Goal: Information Seeking & Learning: Check status

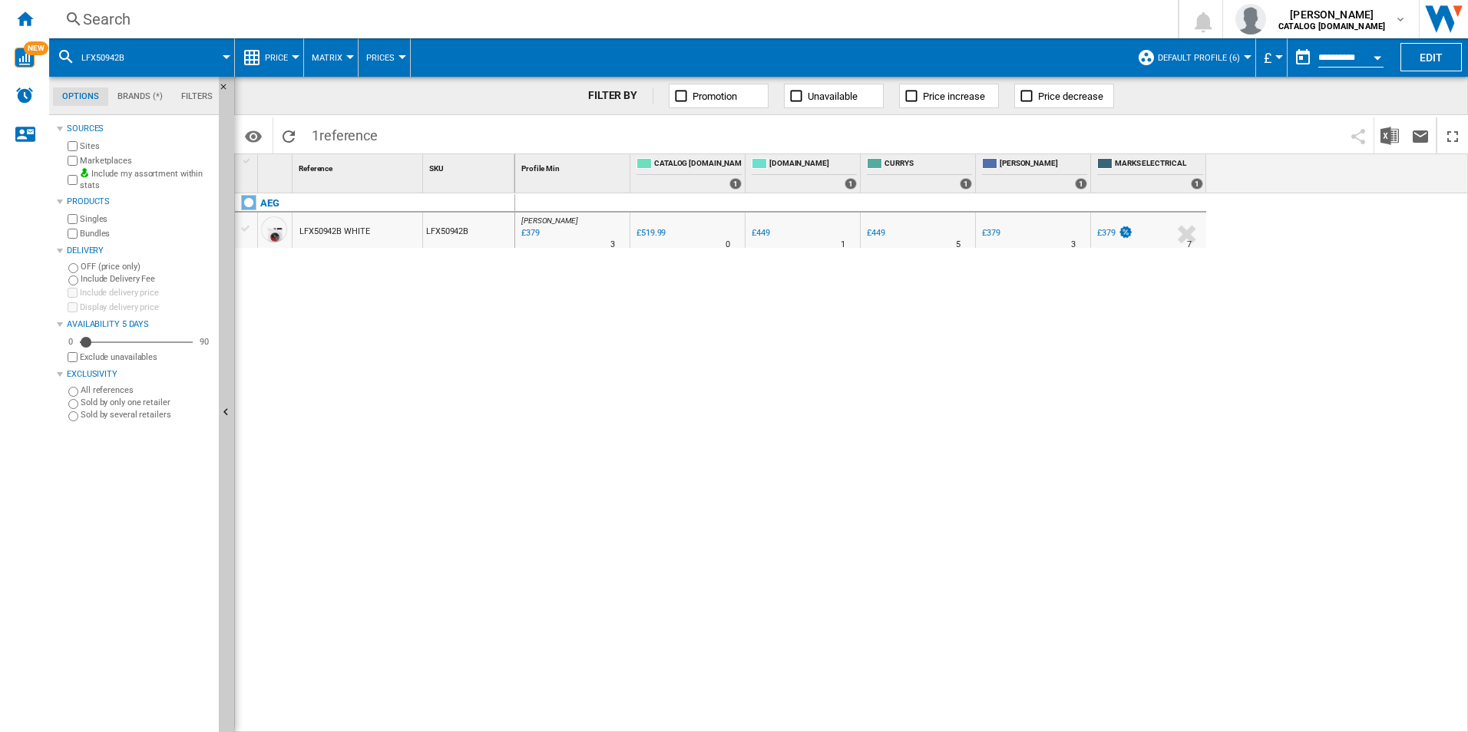
click at [702, 524] on div "[PERSON_NAME] : UK [PERSON_NAME] -27.1 % £379 % N/A 3 [PERSON_NAME] : UK [PERSO…" at bounding box center [991, 463] width 953 height 540
click at [812, 501] on div "[PERSON_NAME] : UK [PERSON_NAME] -27.1 % £379 % N/A 3 [PERSON_NAME] : UK [PERSO…" at bounding box center [991, 463] width 953 height 540
click at [944, 367] on div "[PERSON_NAME] : UK [PERSON_NAME] -27.1 % £379 % N/A 3 [PERSON_NAME] : UK [PERSO…" at bounding box center [991, 463] width 953 height 540
click at [548, 377] on div "[PERSON_NAME] : UK [PERSON_NAME] -27.1 % £379 % N/A 3 [PERSON_NAME] : UK [PERSO…" at bounding box center [991, 463] width 953 height 540
click at [848, 458] on div "[PERSON_NAME] : UK [PERSON_NAME] -27.1 % £379 % N/A 3 [PERSON_NAME] : UK [PERSO…" at bounding box center [991, 463] width 953 height 540
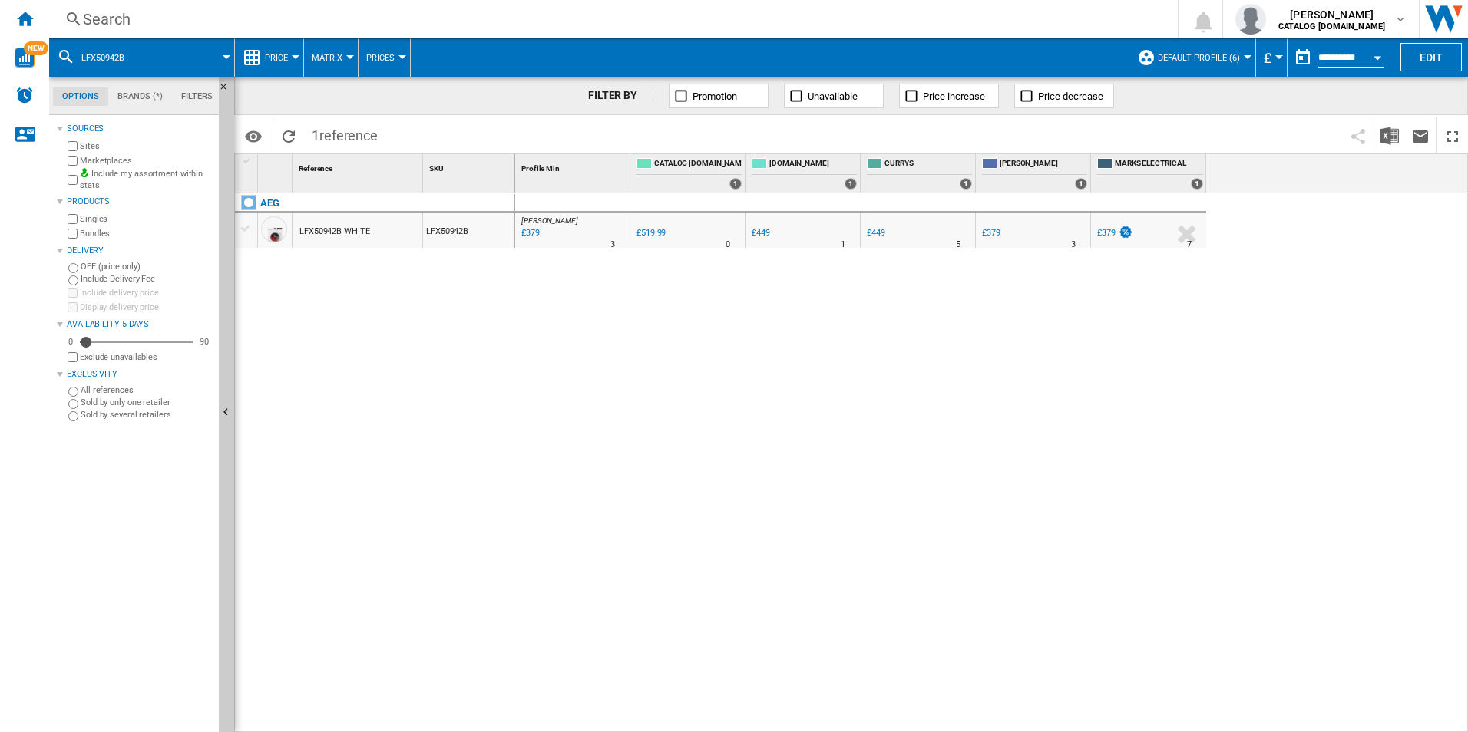
click at [696, 426] on div "[PERSON_NAME] : UK [PERSON_NAME] -27.1 % £379 % N/A 3 [PERSON_NAME] : UK [PERSO…" at bounding box center [991, 463] width 953 height 540
click at [1089, 366] on div "[PERSON_NAME] : UK [PERSON_NAME] -27.1 % £379 % N/A 3 [PERSON_NAME] : UK [PERSO…" at bounding box center [991, 463] width 953 height 540
click at [512, 23] on div "Search" at bounding box center [610, 18] width 1055 height 21
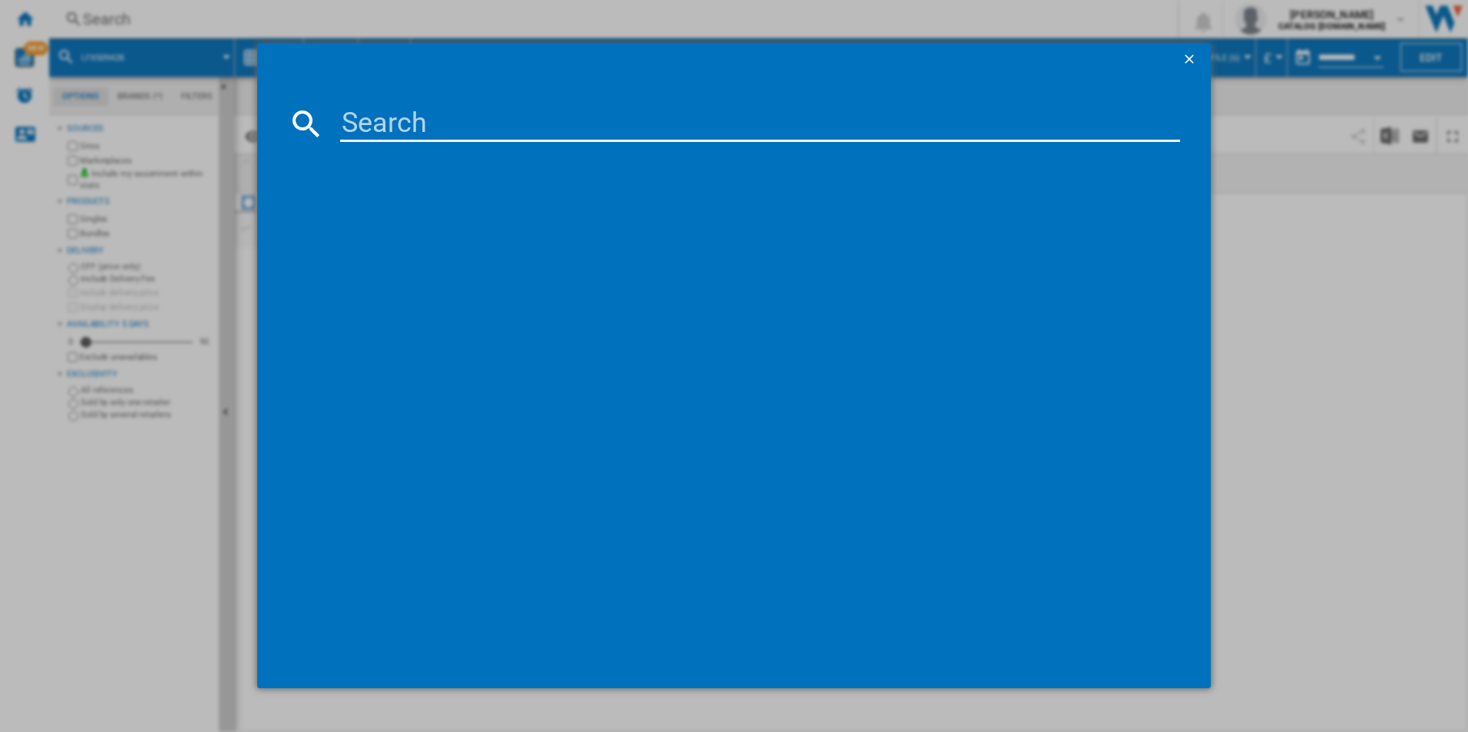
type input "IBX64200CB"
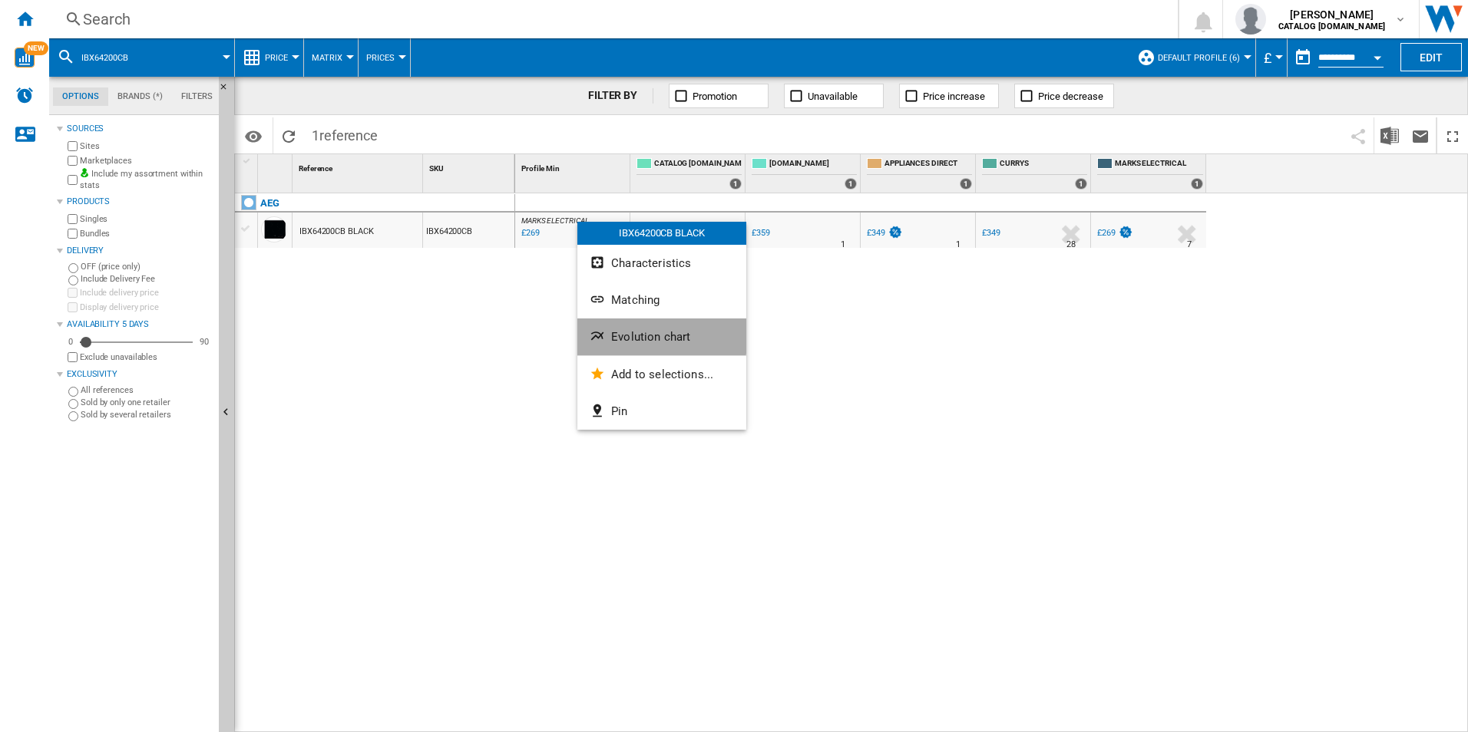
click at [630, 333] on span "Evolution chart" at bounding box center [650, 337] width 79 height 14
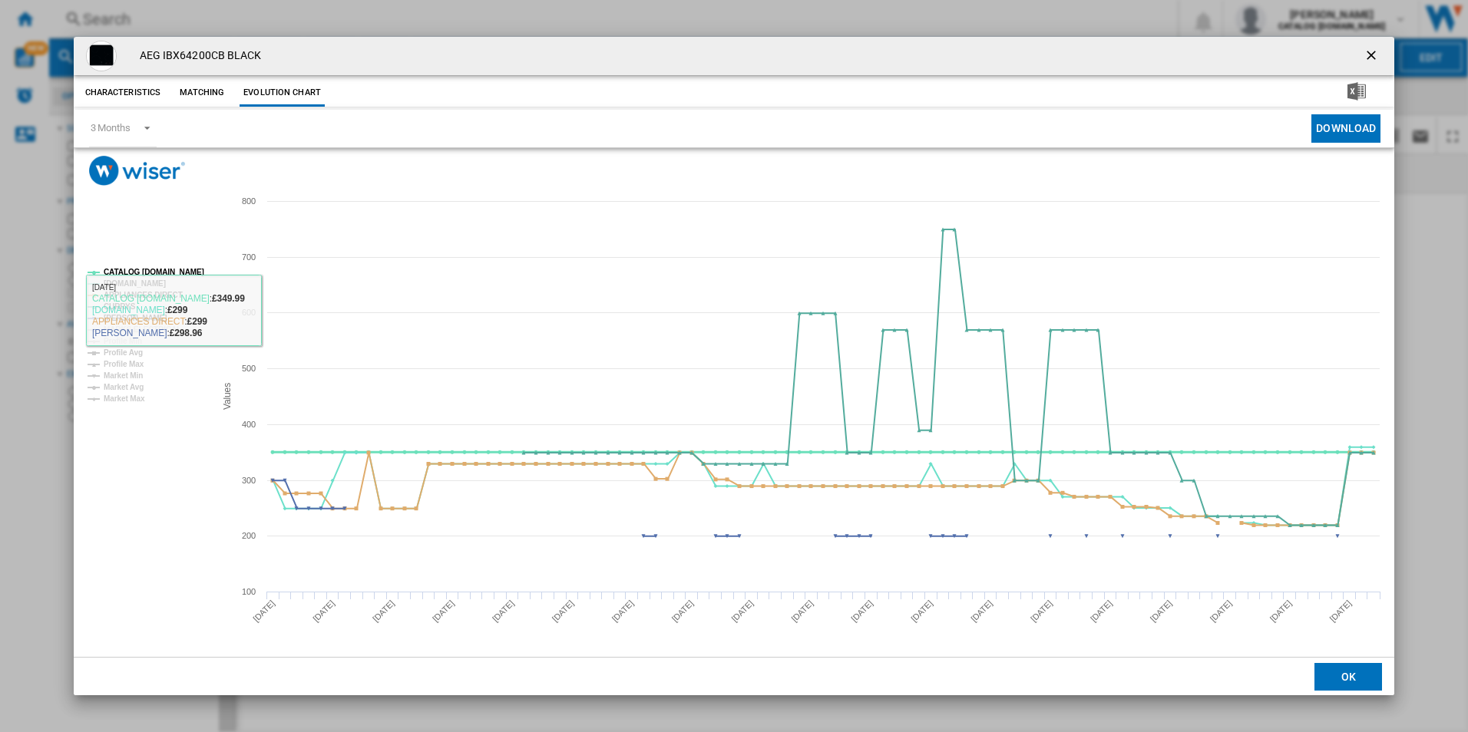
click at [177, 275] on tspan "CATALOG [DOMAIN_NAME]" at bounding box center [154, 272] width 101 height 8
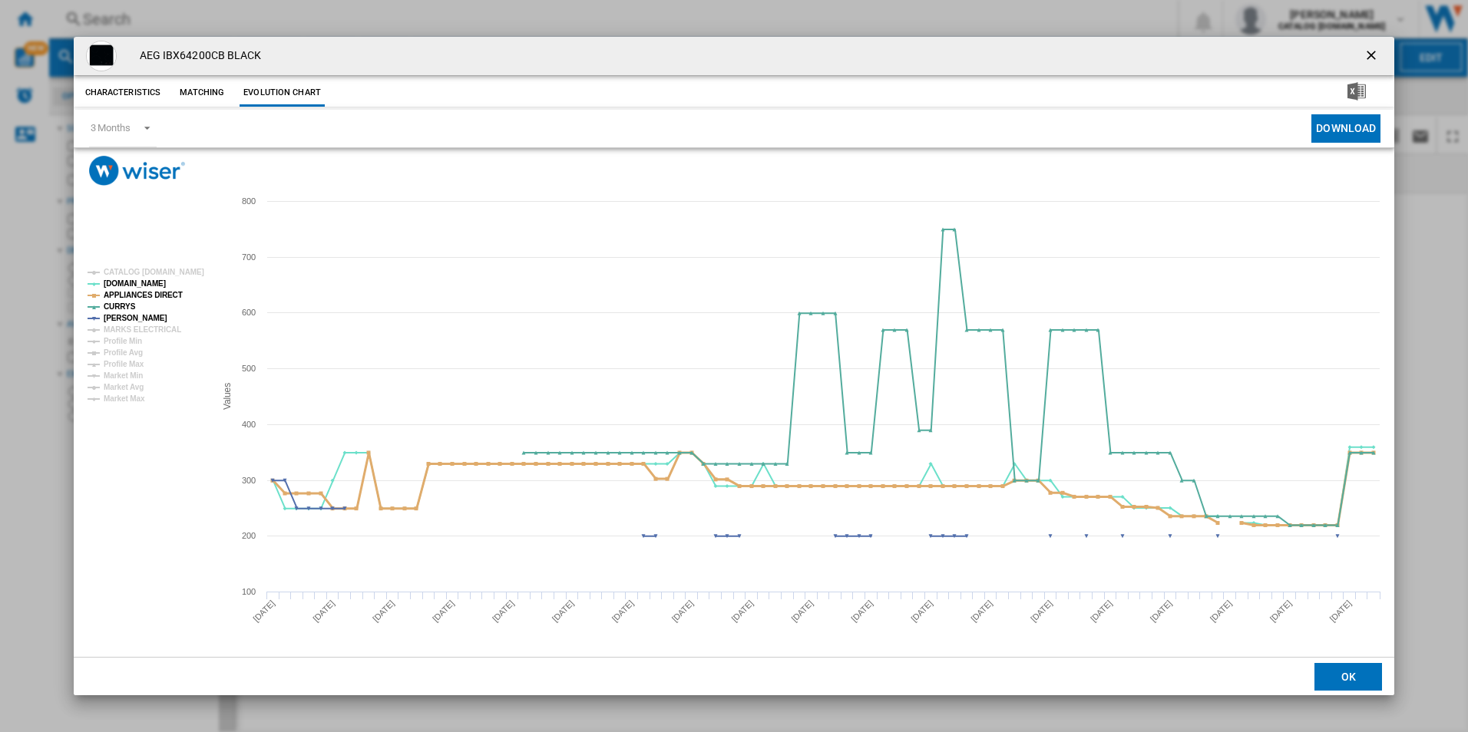
click at [167, 294] on tspan "APPLIANCES DIRECT" at bounding box center [143, 295] width 79 height 8
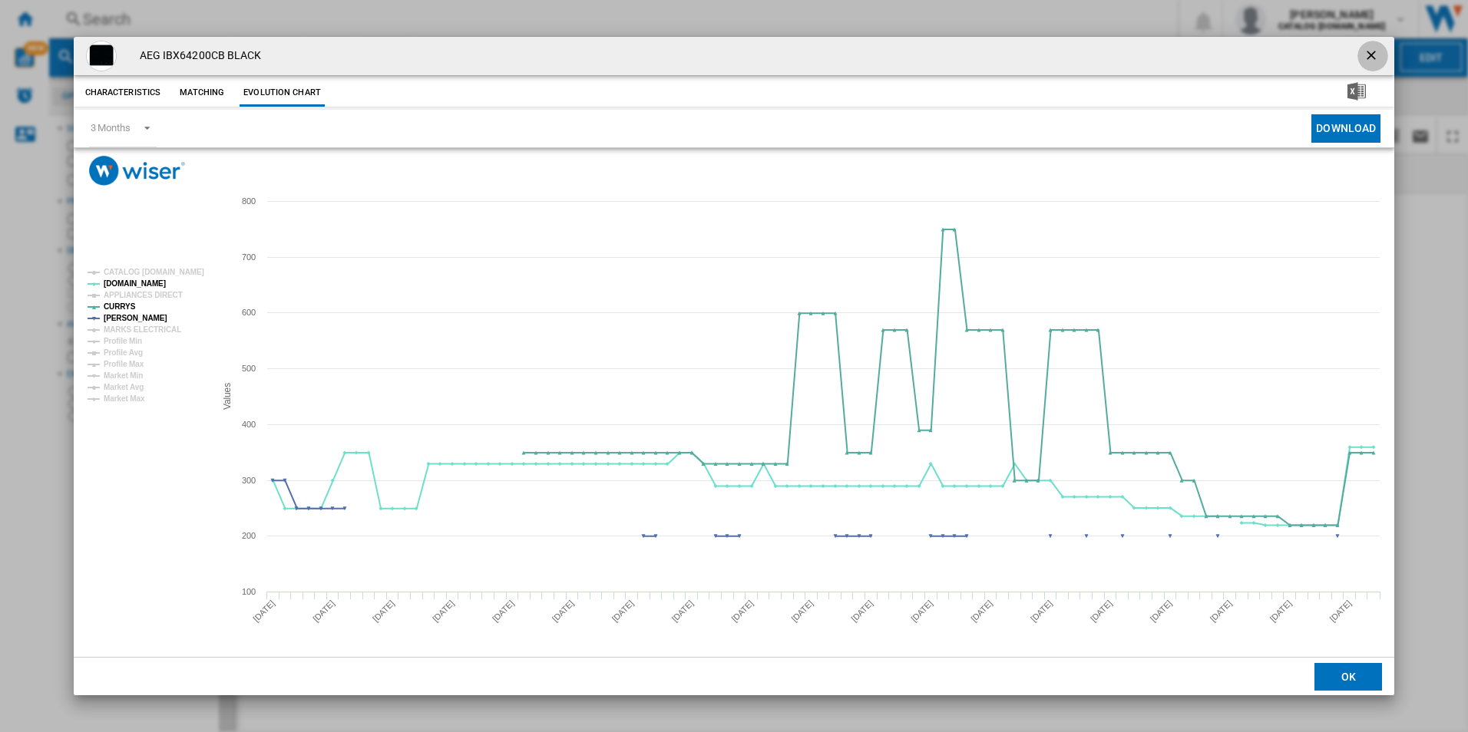
click at [1368, 56] on ng-md-icon "getI18NText('BUTTONS.CLOSE_DIALOG')" at bounding box center [1372, 57] width 18 height 18
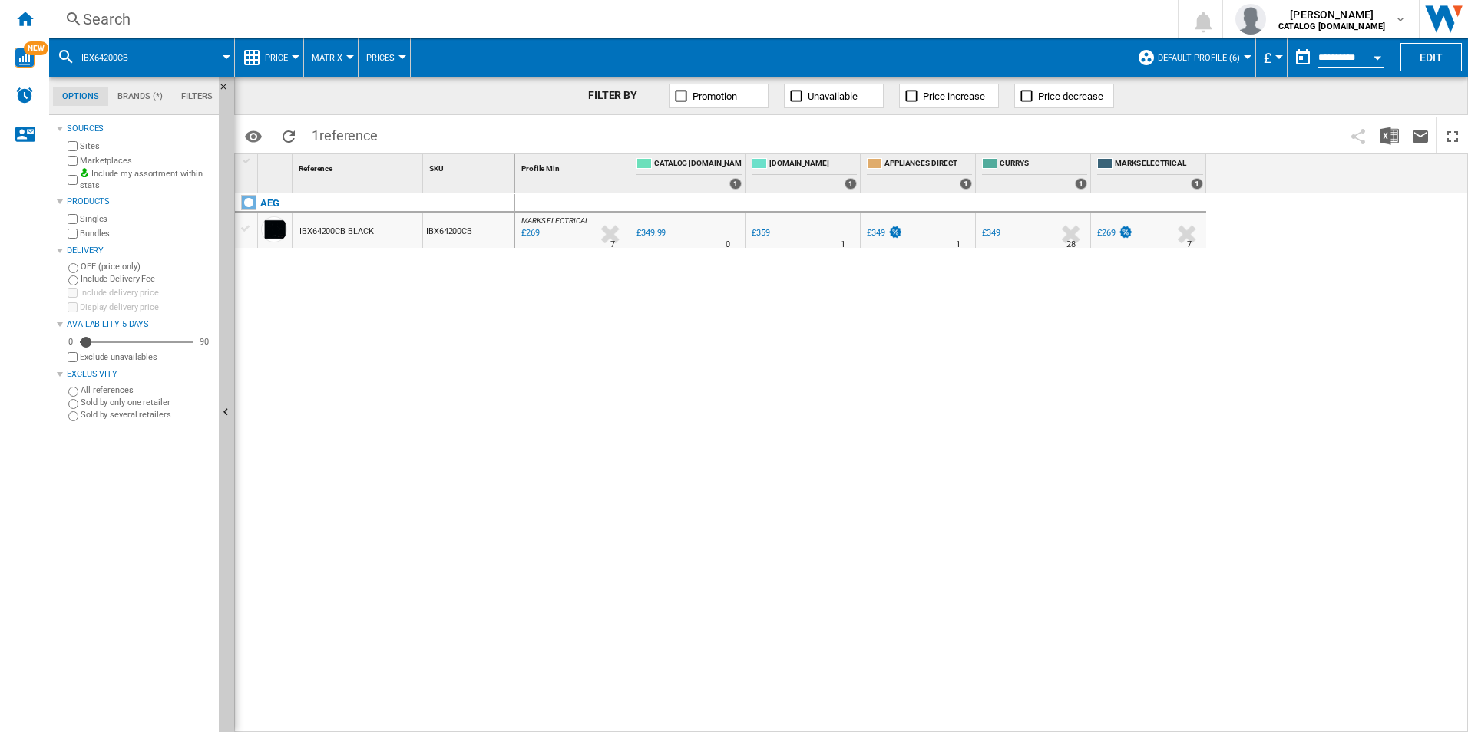
click at [877, 422] on div "MARKS ELECTRICAL : MARKS ELECTRICAL -23.1 % £269 % N/A 7 MARKS ELECTRICAL : MAR…" at bounding box center [991, 463] width 953 height 540
click at [533, 12] on div "Search" at bounding box center [610, 18] width 1055 height 21
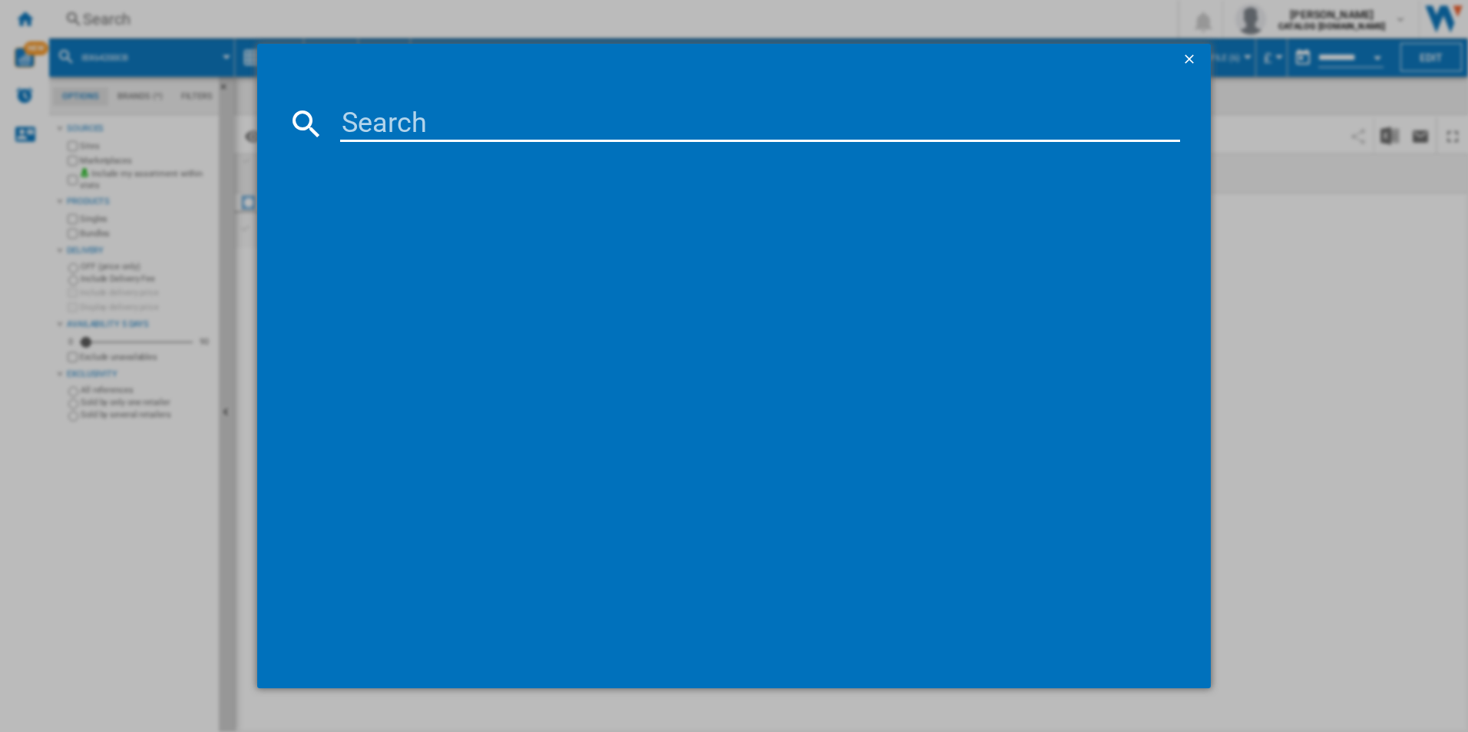
type input "BCX335L11M"
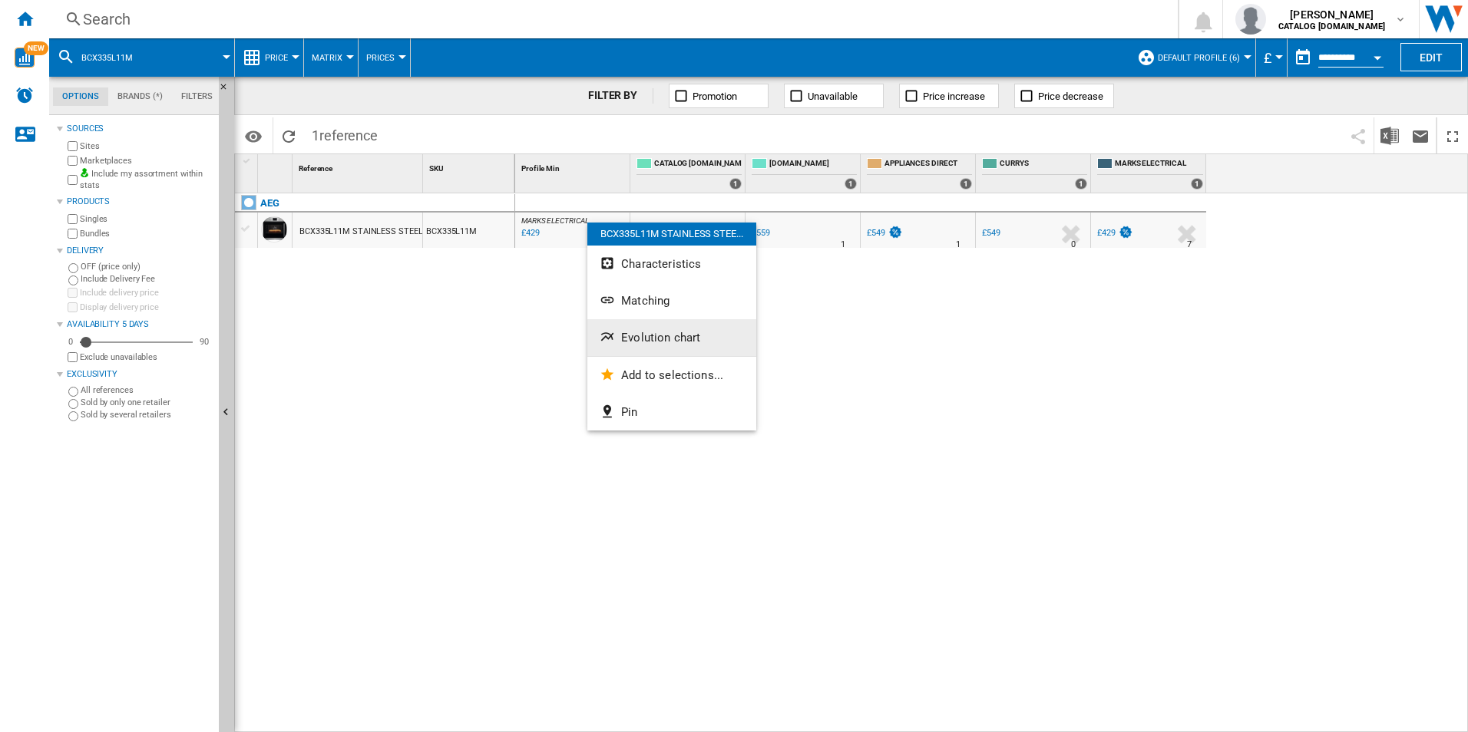
click at [639, 323] on button "Evolution chart" at bounding box center [671, 337] width 169 height 37
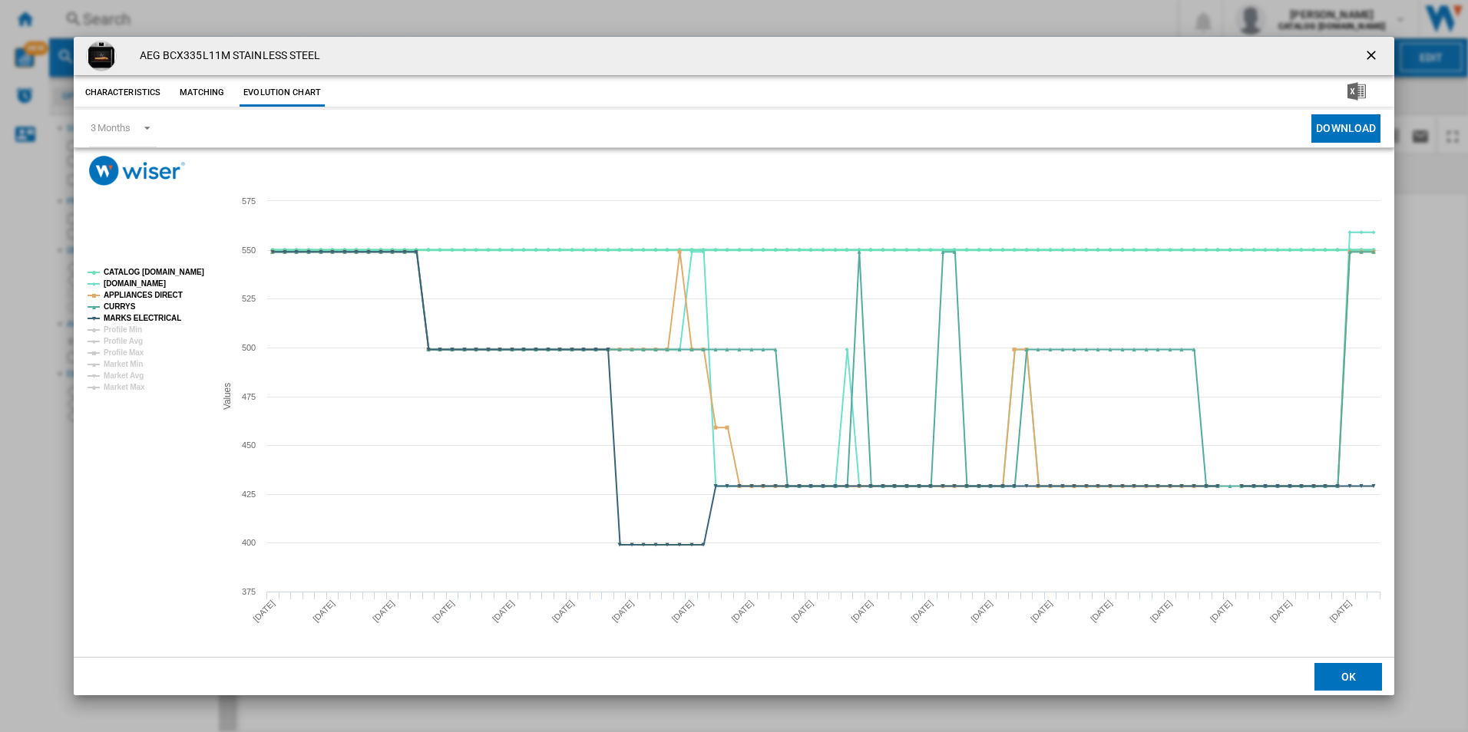
click at [178, 272] on tspan "CATALOG [DOMAIN_NAME]" at bounding box center [154, 272] width 101 height 8
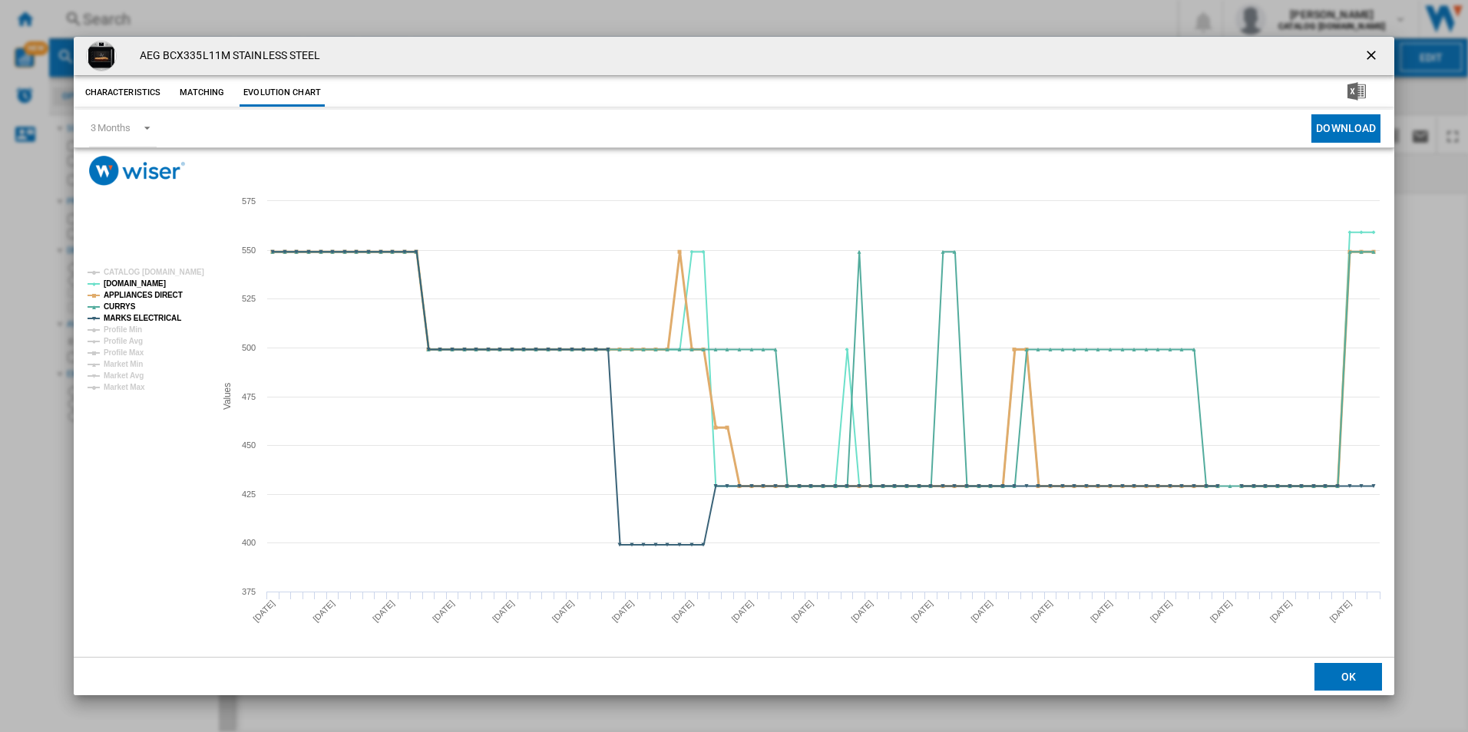
click at [160, 296] on tspan "APPLIANCES DIRECT" at bounding box center [143, 295] width 79 height 8
click at [154, 315] on tspan "MARKS ELECTRICAL" at bounding box center [143, 318] width 78 height 8
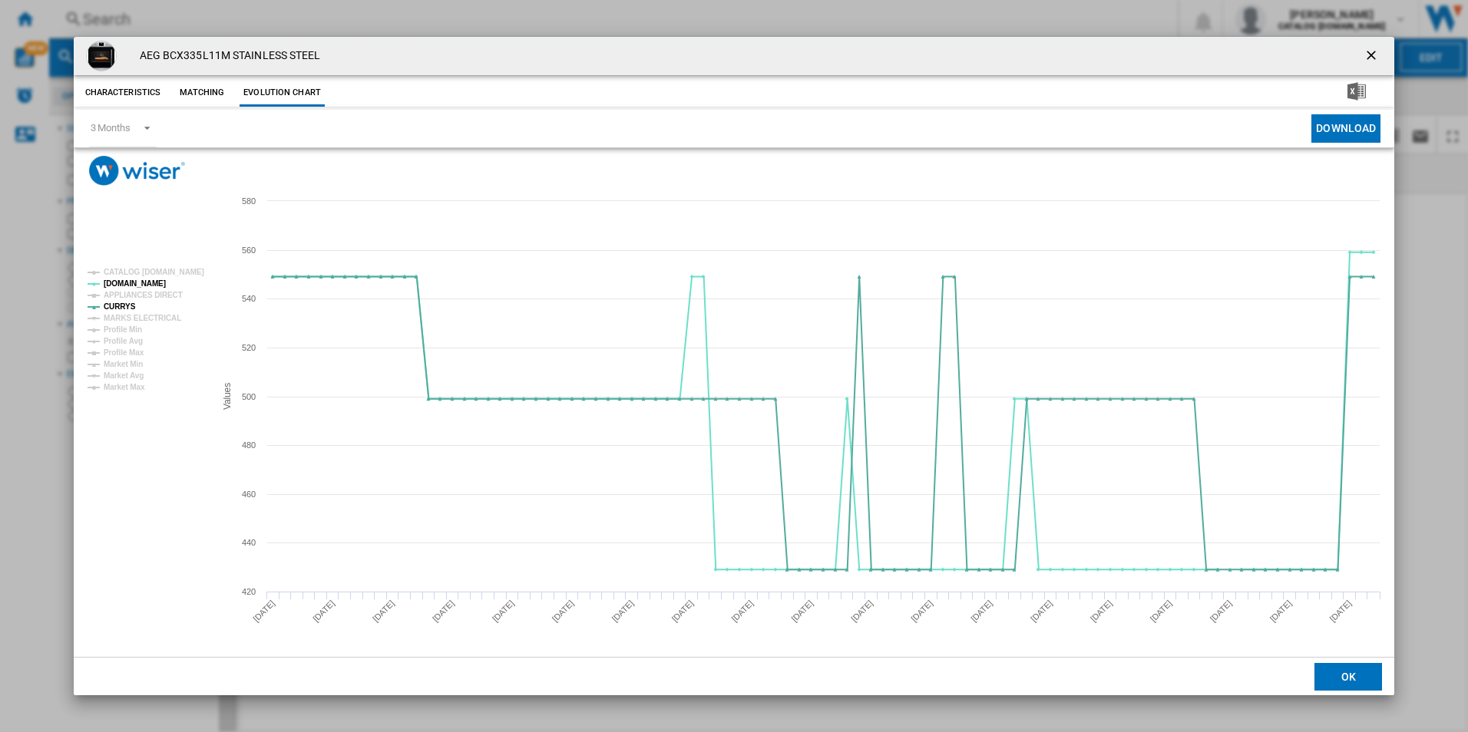
drag, startPoint x: 1377, startPoint y: 52, endPoint x: 1267, endPoint y: 217, distance: 198.2
click at [1377, 52] on ng-md-icon "getI18NText('BUTTONS.CLOSE_DIALOG')" at bounding box center [1372, 57] width 18 height 18
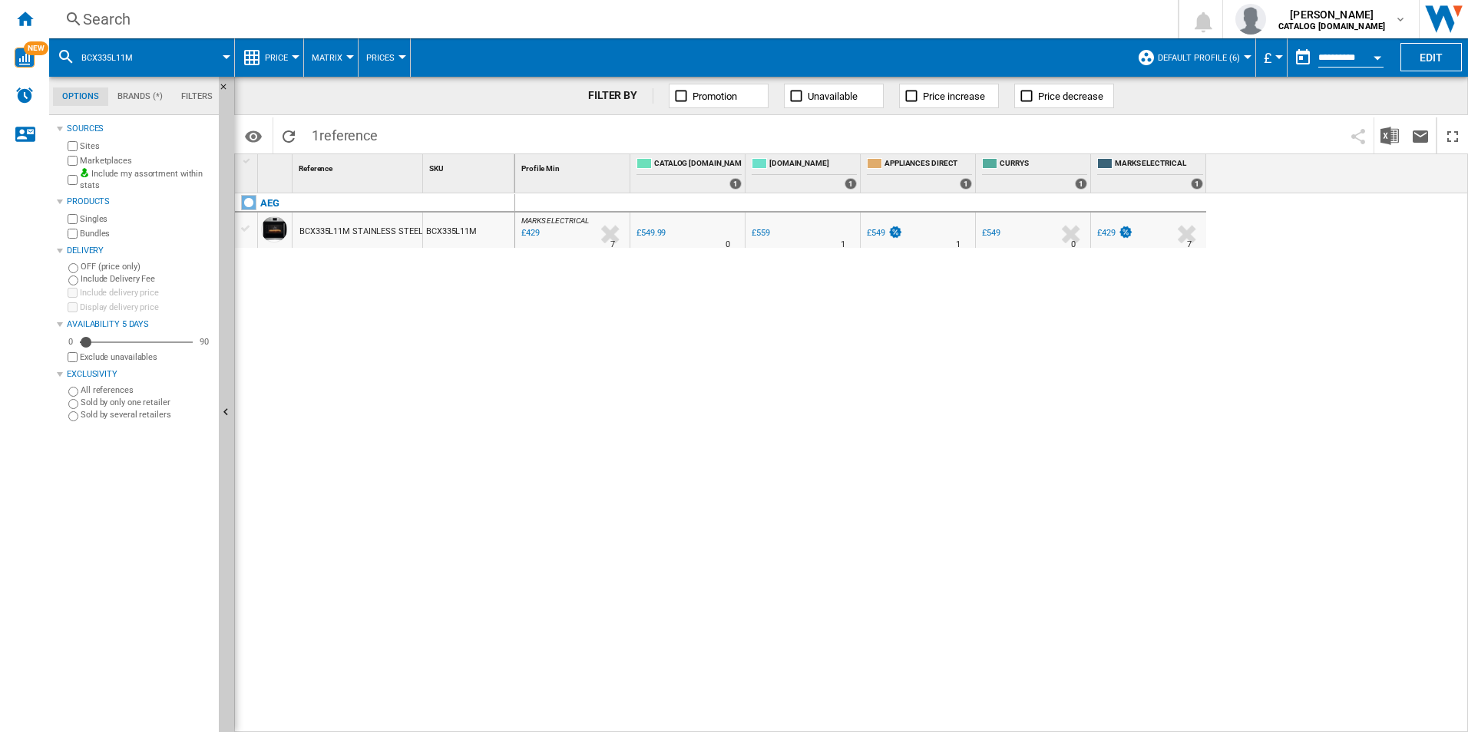
click at [893, 562] on div "MARKS ELECTRICAL : MARKS ELECTRICAL -22.0 % £429 % N/A 7 MARKS ELECTRICAL : MAR…" at bounding box center [991, 463] width 953 height 540
click at [779, 388] on div "MARKS ELECTRICAL : MARKS ELECTRICAL -22.0 % £429 % N/A 7 MARKS ELECTRICAL : MAR…" at bounding box center [991, 463] width 953 height 540
click at [498, 15] on div "Search" at bounding box center [610, 18] width 1055 height 21
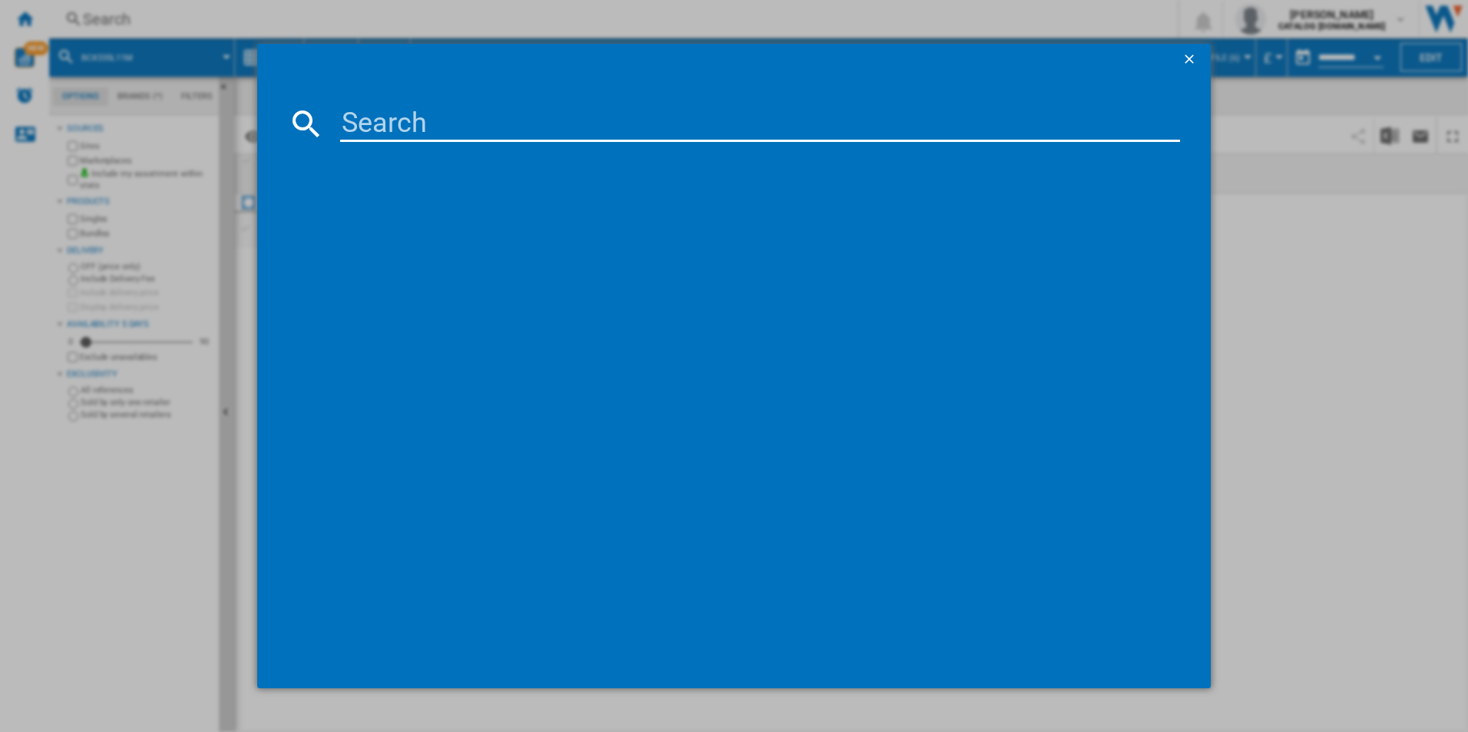
type input "TR7PB731ST"
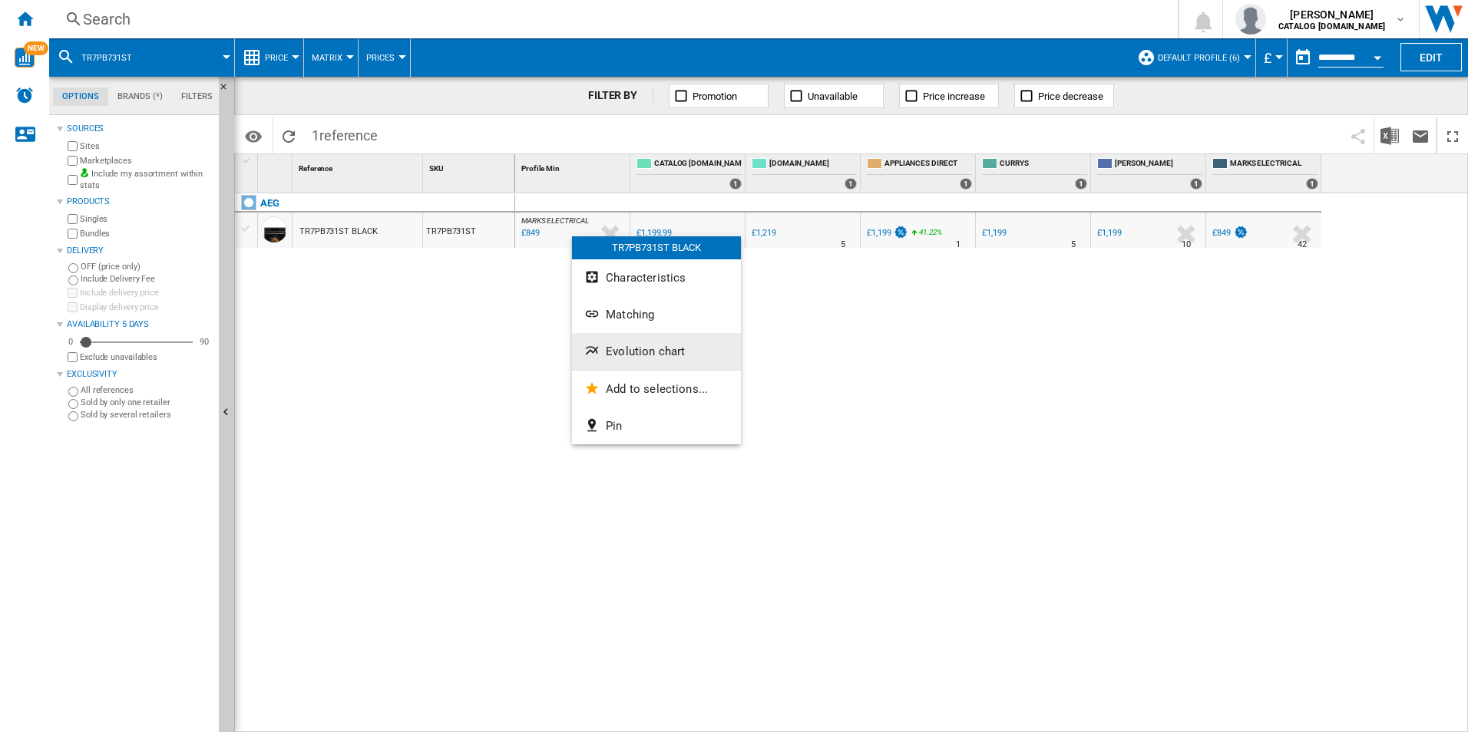
click at [623, 344] on button "Evolution chart" at bounding box center [656, 351] width 169 height 37
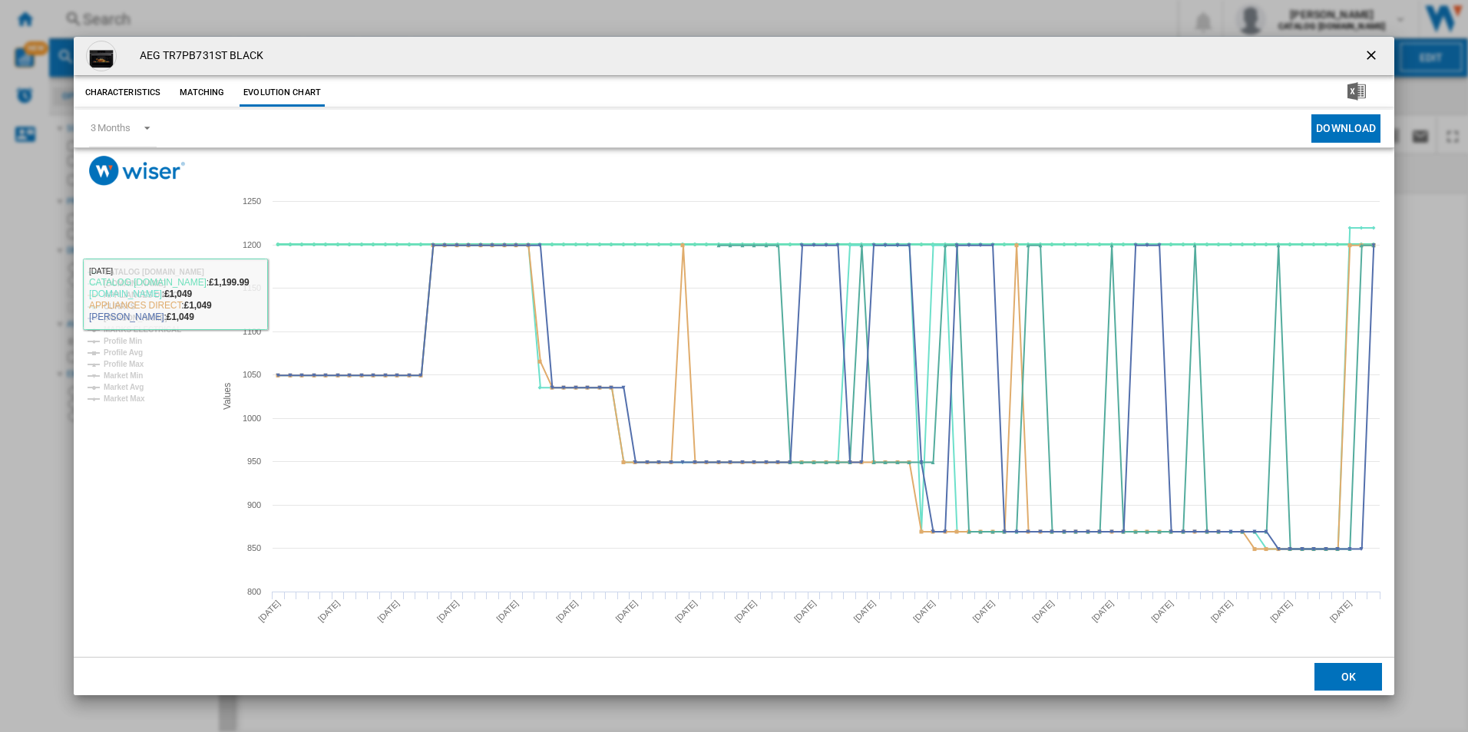
click at [187, 271] on tspan "CATALOG [DOMAIN_NAME]" at bounding box center [154, 272] width 101 height 8
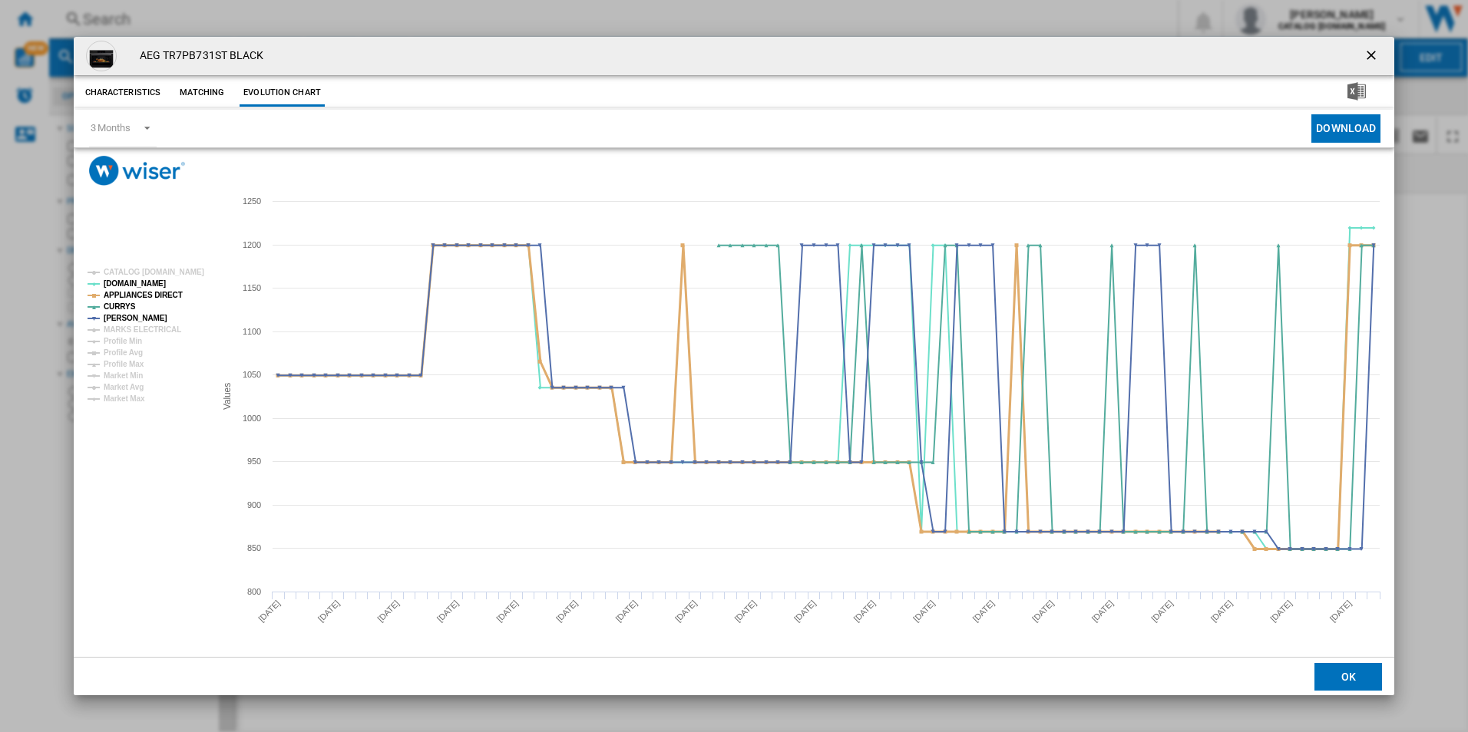
click at [164, 292] on tspan "APPLIANCES DIRECT" at bounding box center [143, 295] width 79 height 8
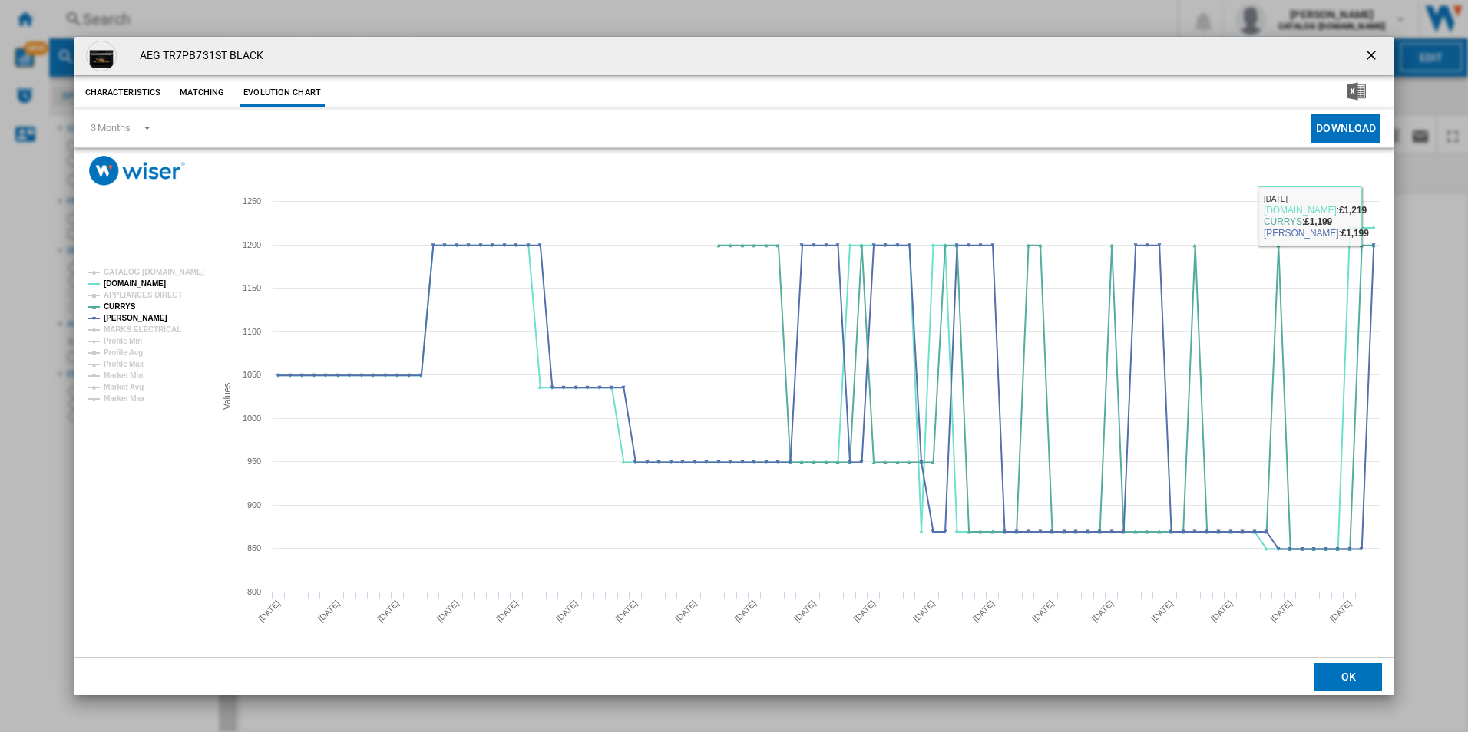
click at [1370, 63] on ng-md-icon "getI18NText('BUTTONS.CLOSE_DIALOG')" at bounding box center [1372, 57] width 18 height 18
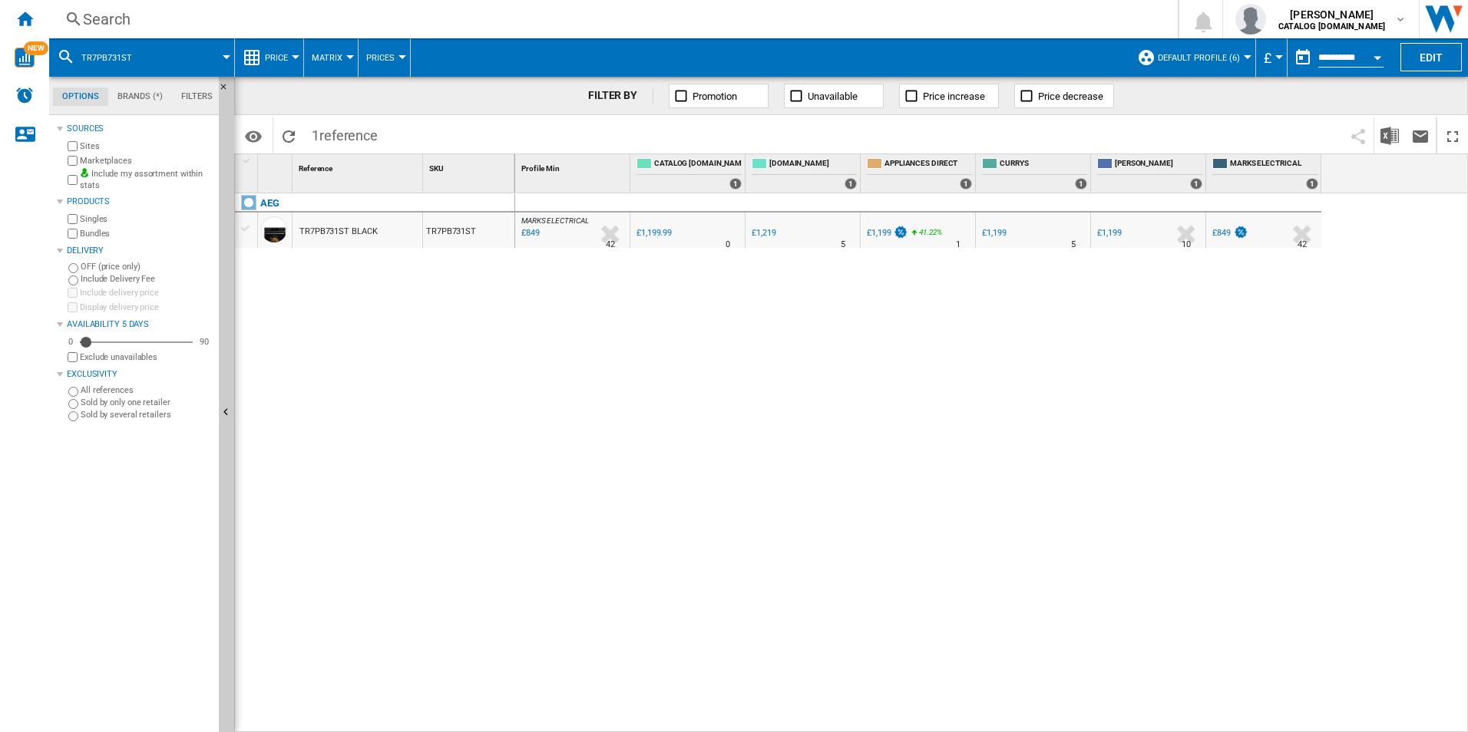
drag, startPoint x: 850, startPoint y: 355, endPoint x: 616, endPoint y: 306, distance: 238.7
click at [849, 355] on div "MARKS ELECTRICAL : MARKS ELECTRICAL -29.2 % £849 % N/A 42 MARKS ELECTRICAL : MA…" at bounding box center [991, 463] width 953 height 540
click at [457, 15] on div "Search" at bounding box center [610, 18] width 1055 height 21
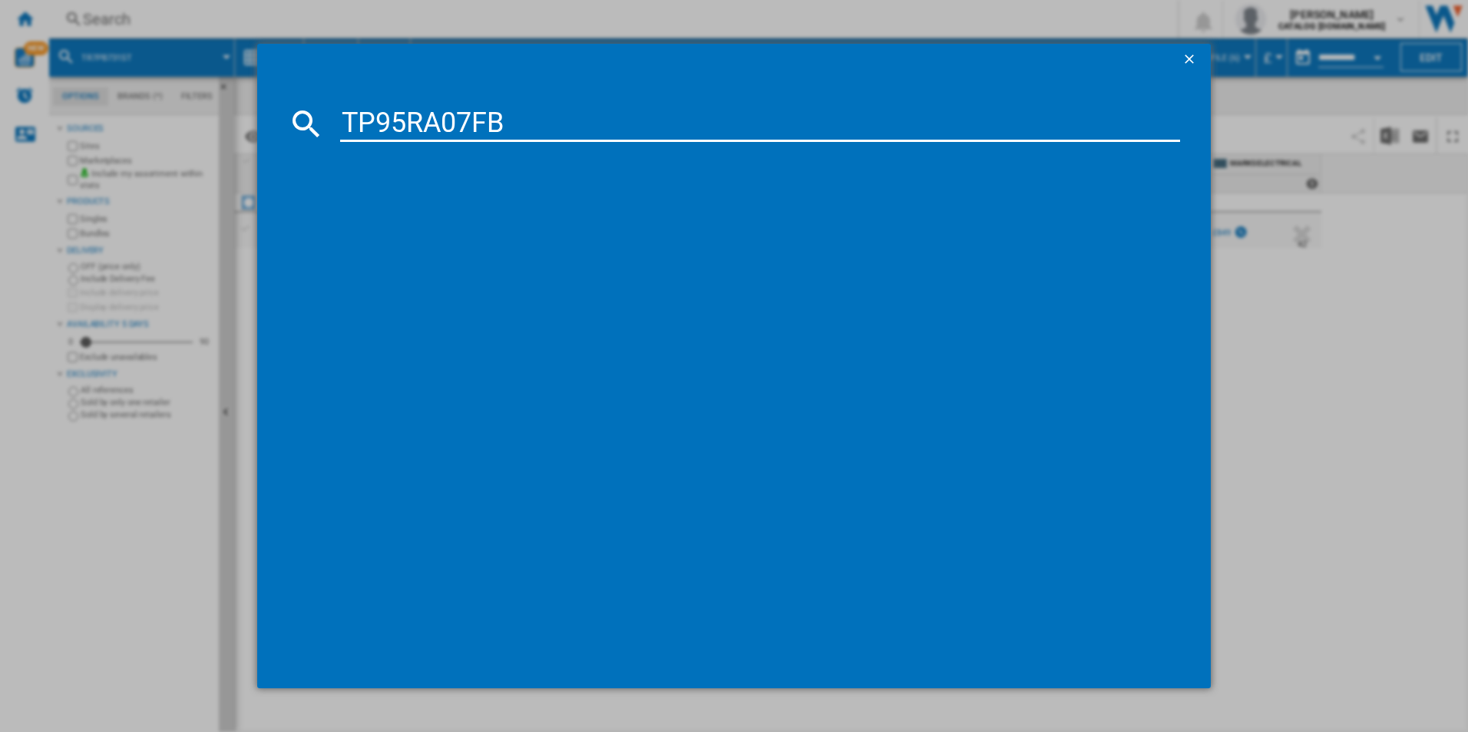
type input "TP95RA07FB"
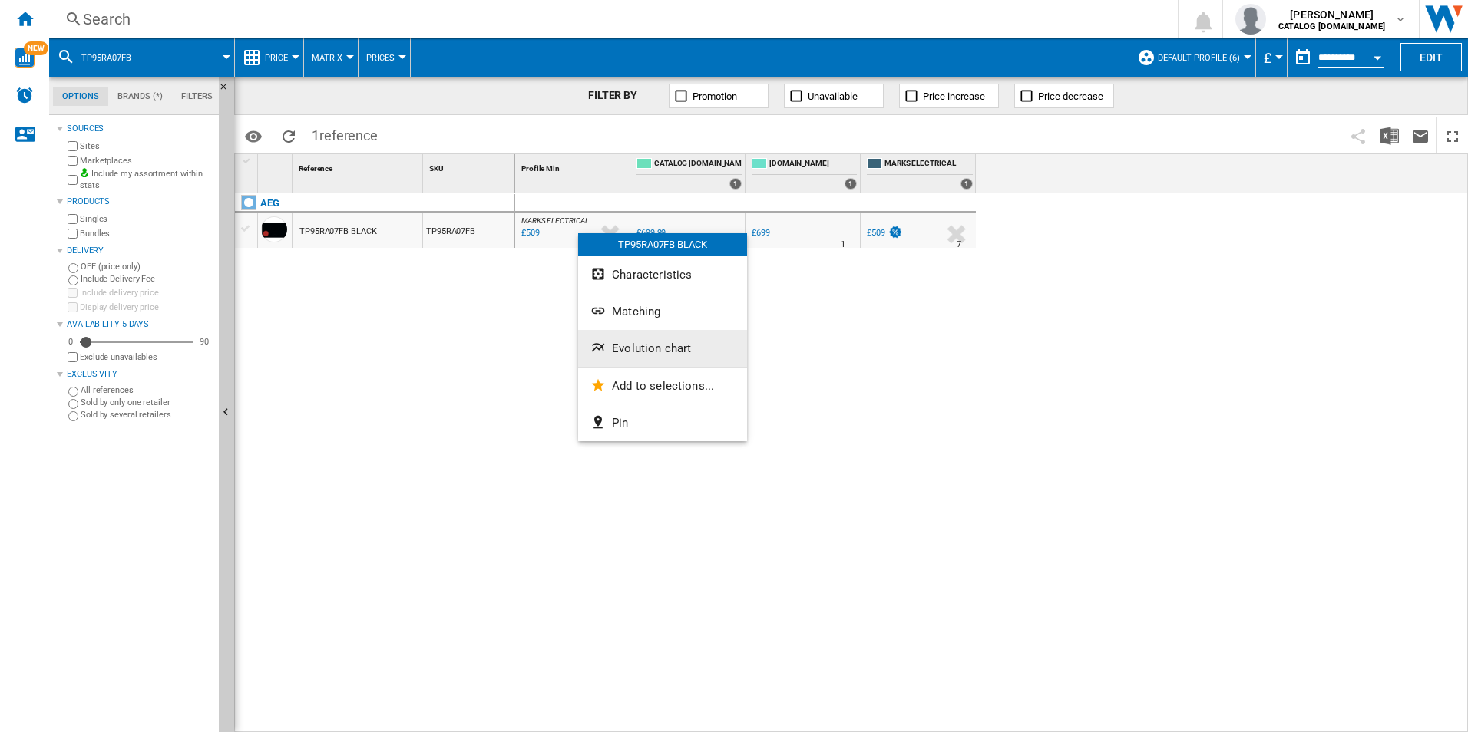
click at [643, 345] on span "Evolution chart" at bounding box center [651, 349] width 79 height 14
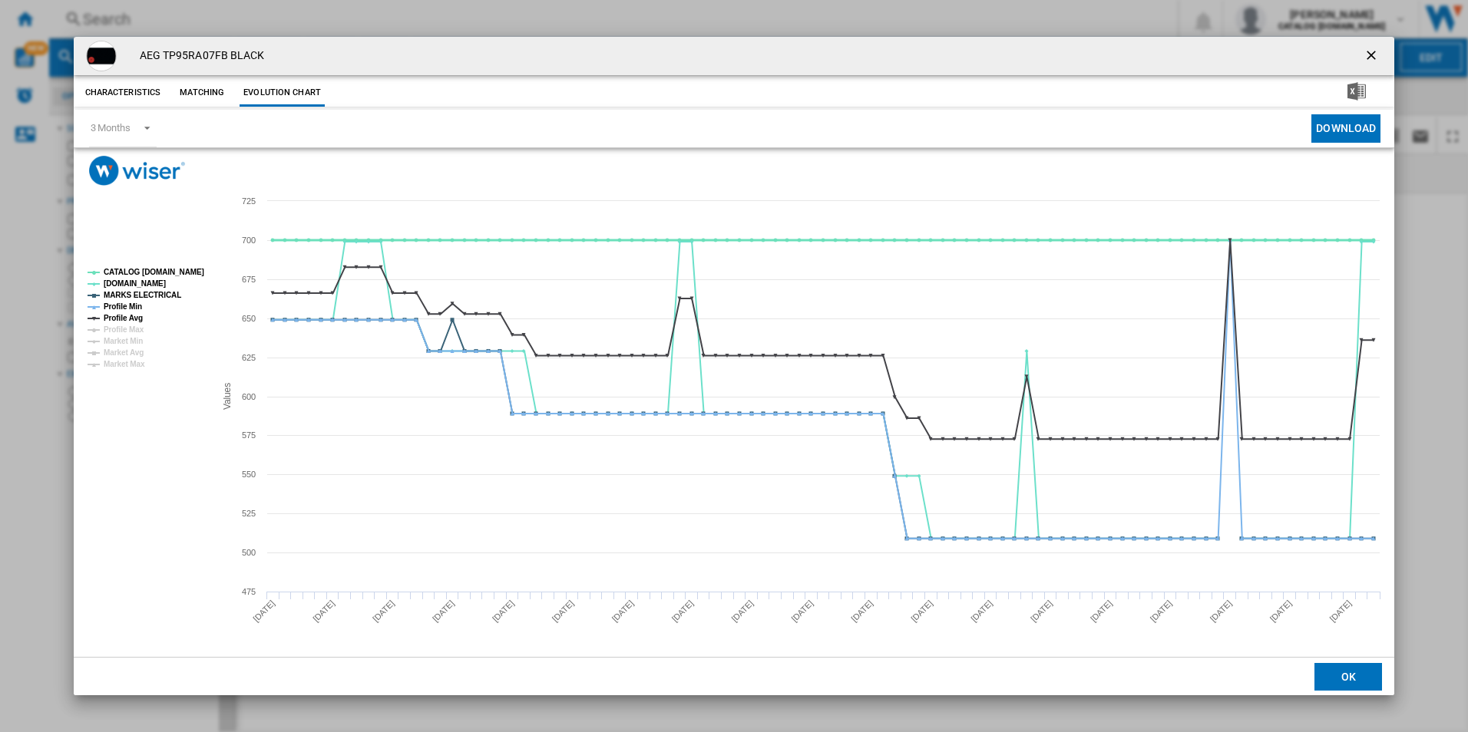
click at [180, 276] on tspan "CATALOG [DOMAIN_NAME]" at bounding box center [154, 272] width 101 height 8
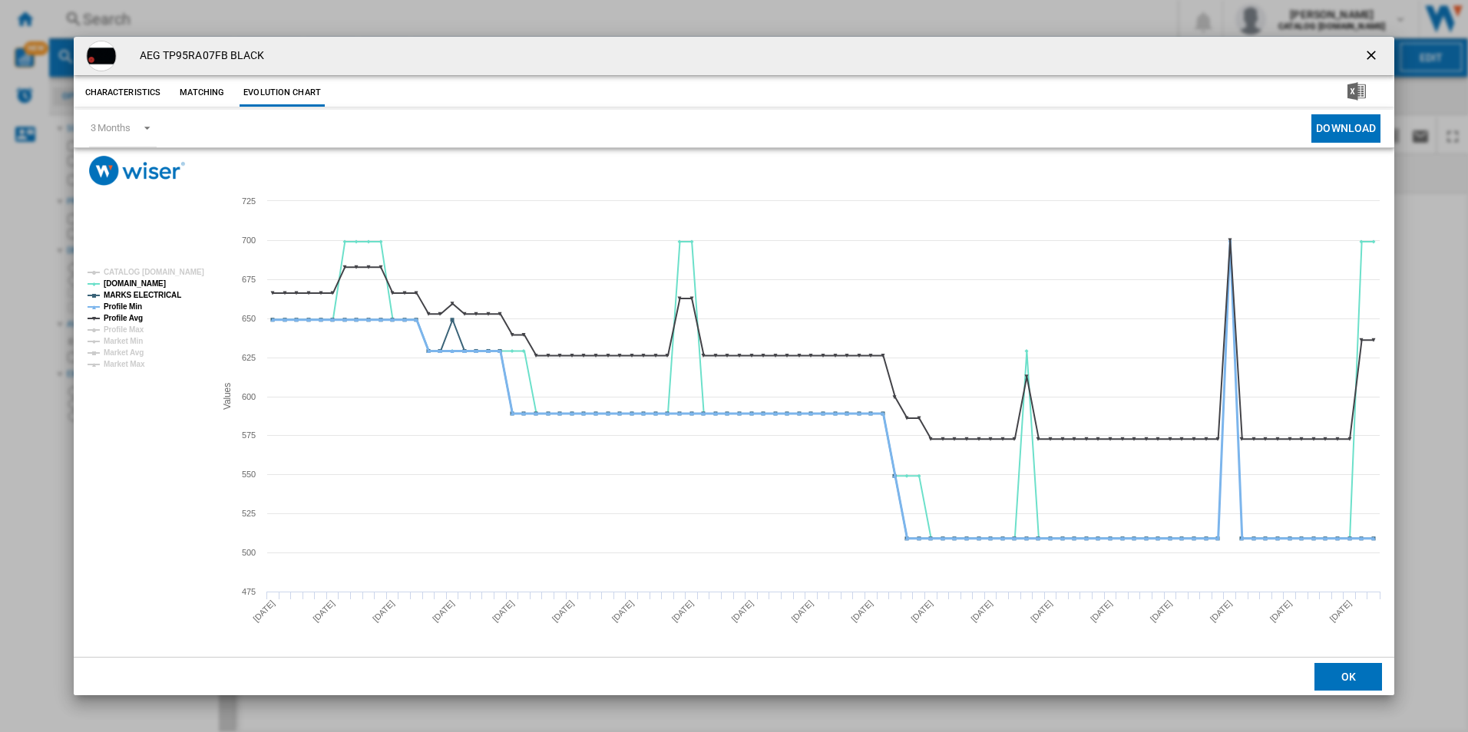
click at [138, 306] on tspan "Profile Min" at bounding box center [123, 306] width 38 height 8
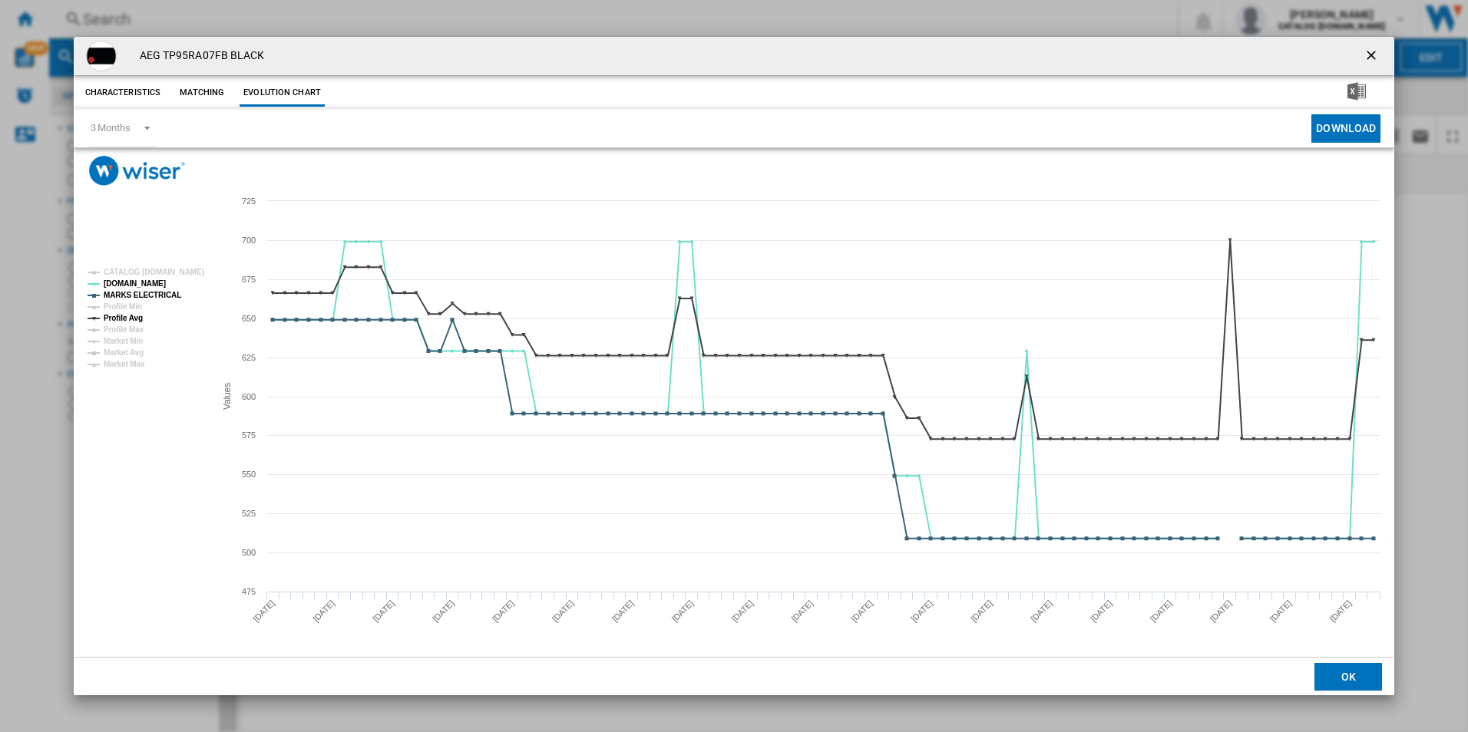
click at [138, 311] on tspan "Profile Min" at bounding box center [123, 306] width 38 height 8
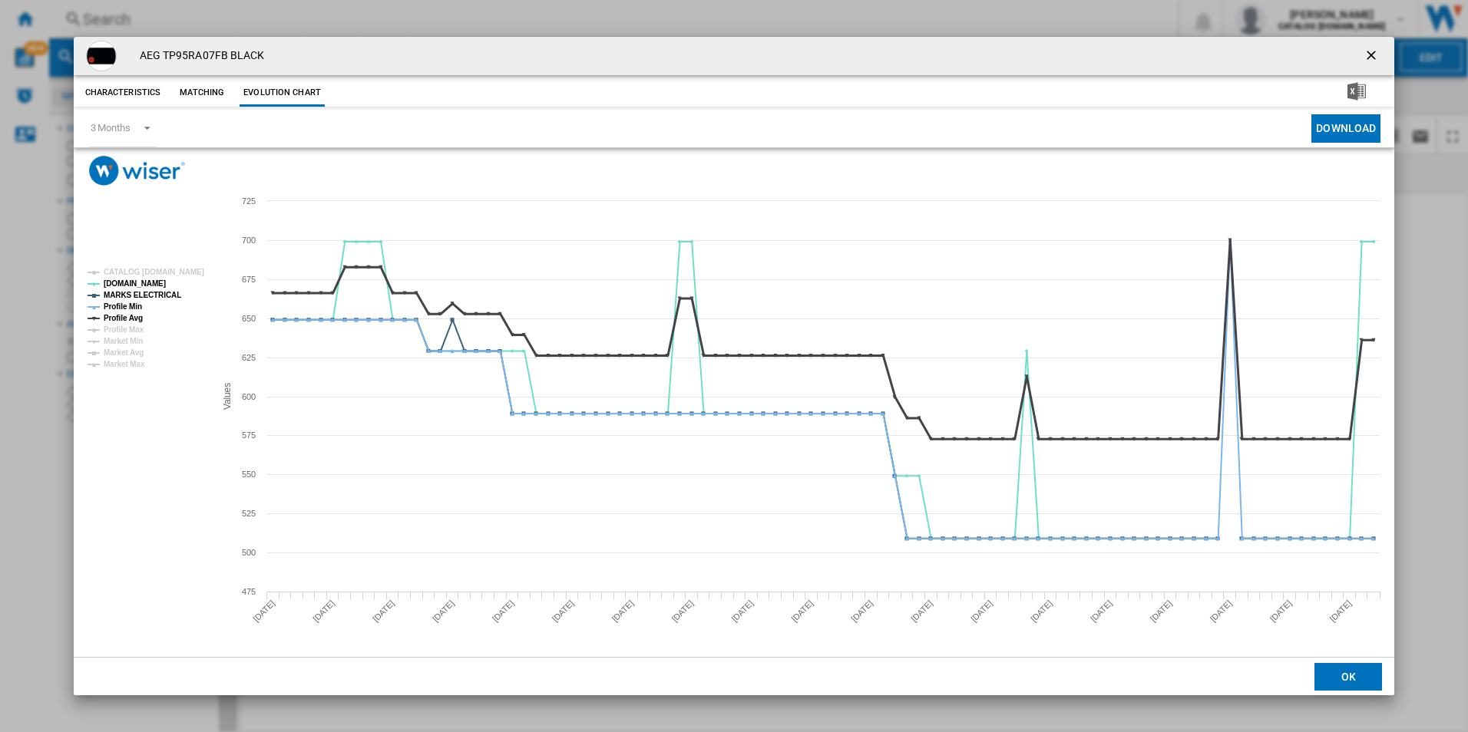
click at [125, 319] on tspan "Profile Avg" at bounding box center [123, 318] width 39 height 8
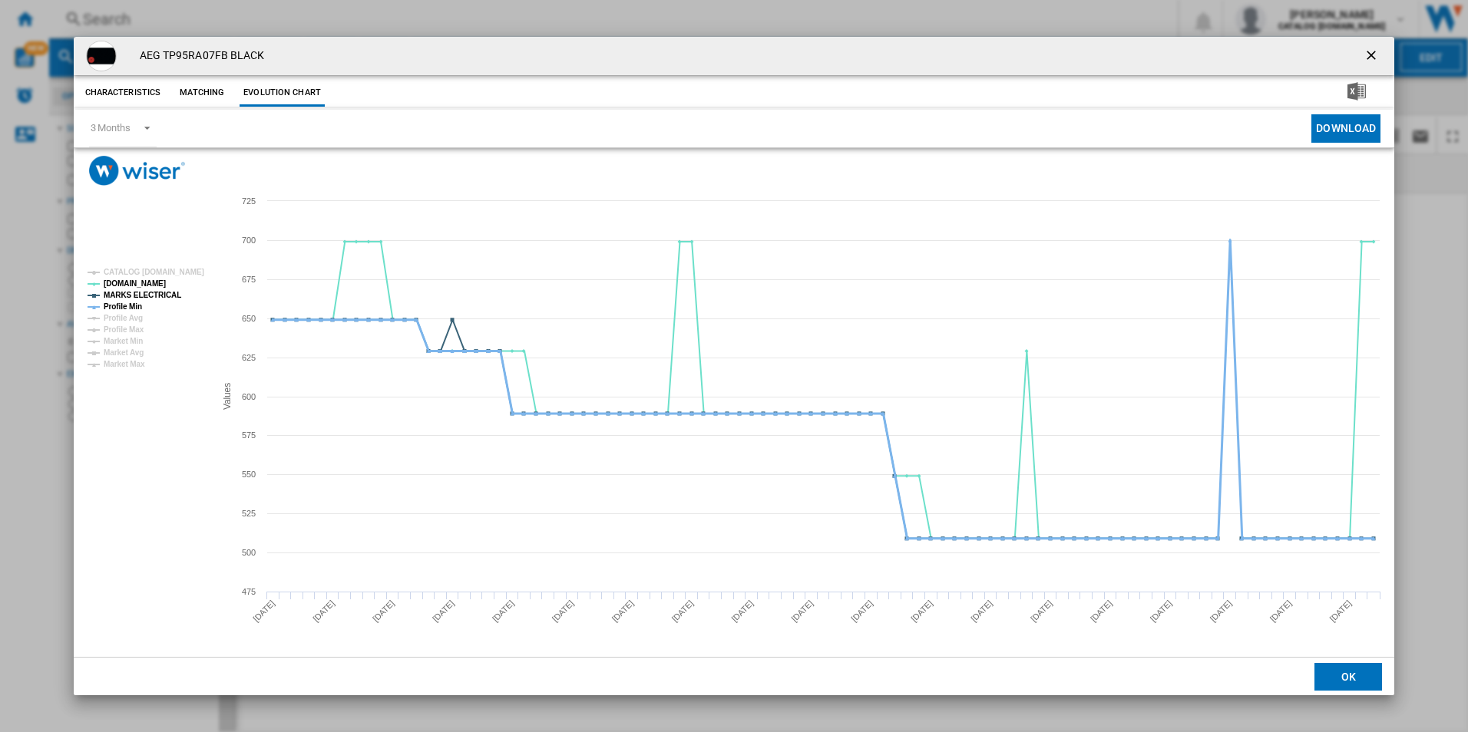
click at [131, 307] on tspan "Profile Min" at bounding box center [123, 306] width 38 height 8
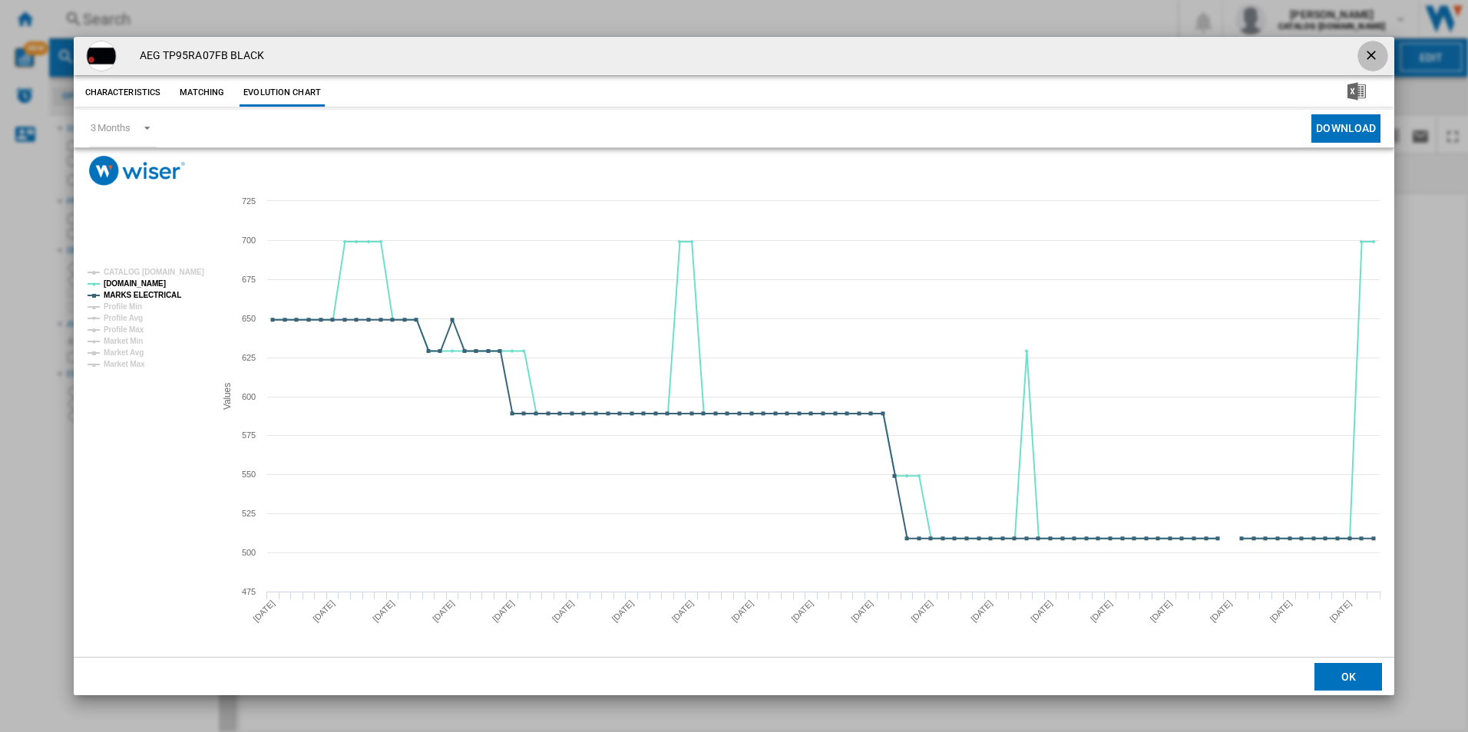
click at [1372, 54] on ng-md-icon "getI18NText('BUTTONS.CLOSE_DIALOG')" at bounding box center [1372, 57] width 18 height 18
